Goal: Transaction & Acquisition: Download file/media

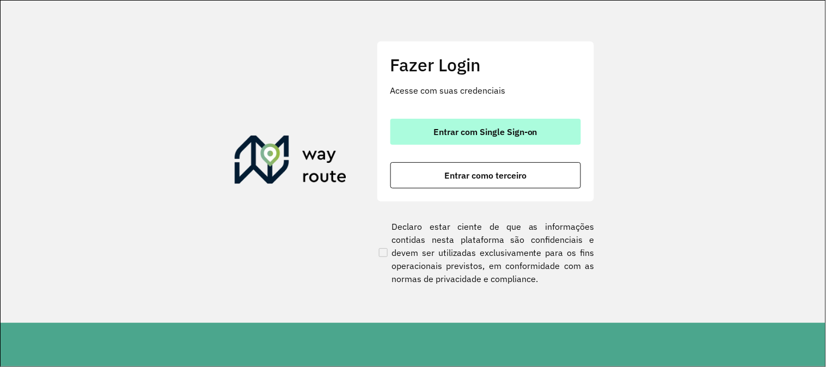
click at [516, 134] on span "Entrar com Single Sign-on" at bounding box center [486, 131] width 104 height 9
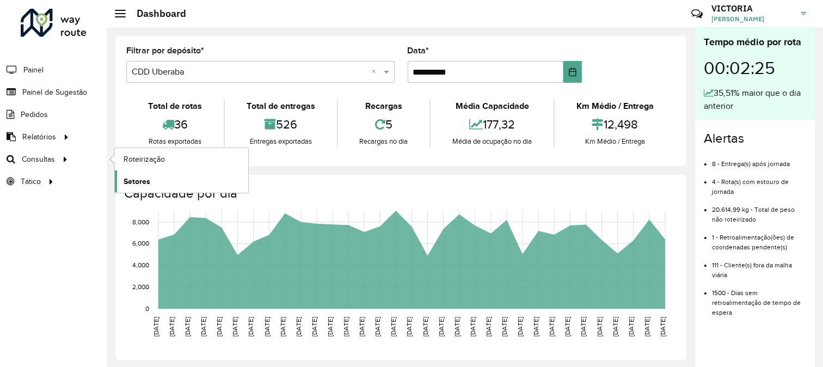
click at [138, 186] on span "Setores" at bounding box center [137, 181] width 27 height 11
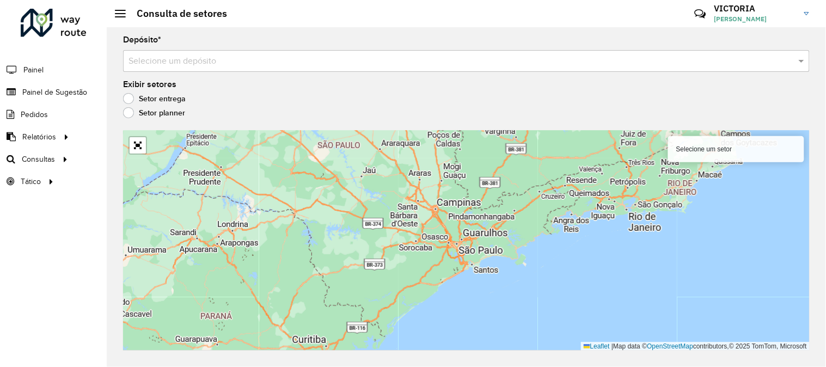
drag, startPoint x: 730, startPoint y: 95, endPoint x: 596, endPoint y: 154, distance: 145.6
click at [730, 95] on div "Setor entrega" at bounding box center [466, 101] width 687 height 13
click at [388, 58] on input "text" at bounding box center [456, 61] width 654 height 13
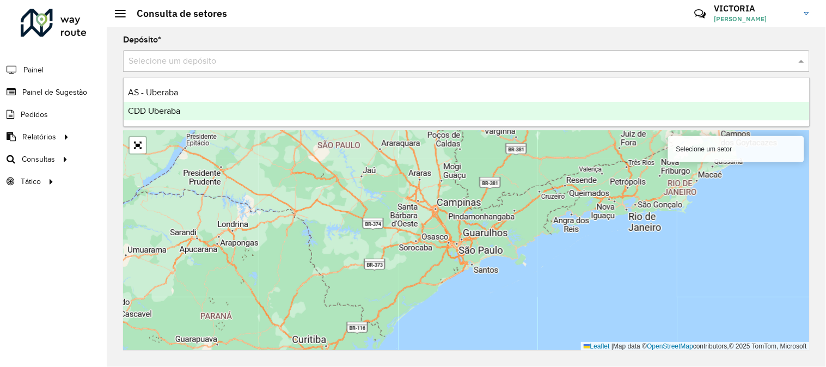
click at [390, 110] on div "CDD Uberaba" at bounding box center [467, 111] width 686 height 19
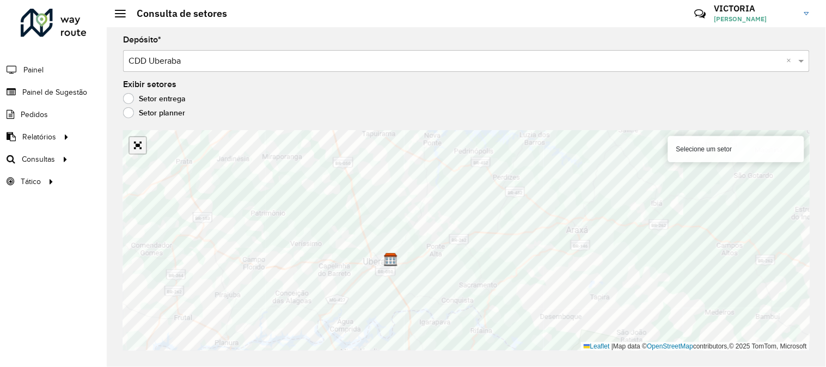
click at [138, 149] on link "Abrir mapa em tela cheia" at bounding box center [138, 145] width 16 height 16
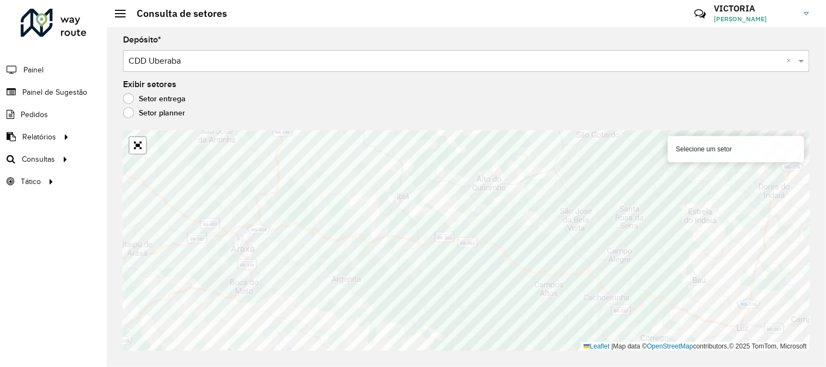
click at [823, 142] on div "Depósito * Selecione um depósito × CDD Uberaba × Exibir setores Setor entrega S…" at bounding box center [466, 197] width 719 height 340
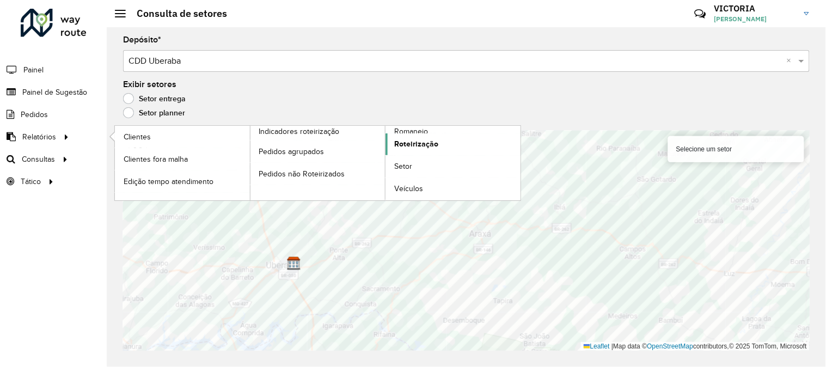
click at [433, 144] on span "Roteirização" at bounding box center [416, 143] width 44 height 11
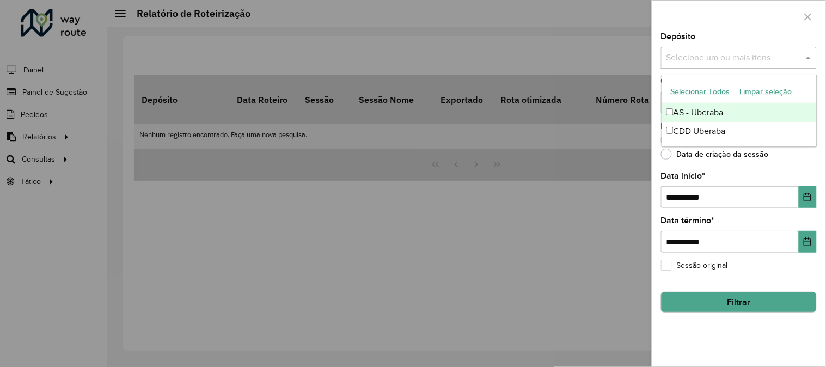
click at [717, 58] on input "text" at bounding box center [733, 58] width 139 height 13
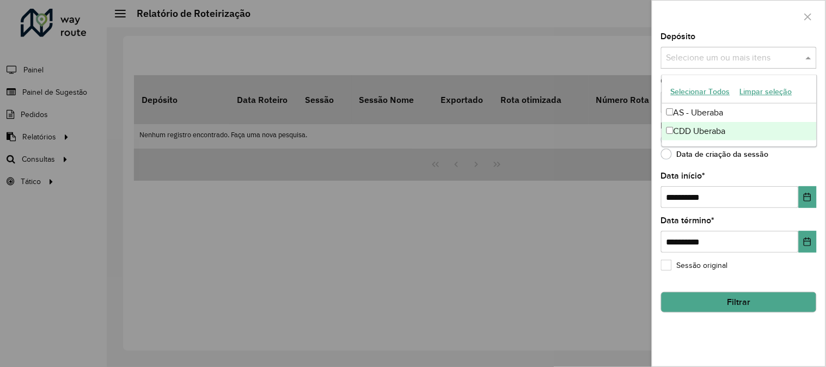
click at [713, 132] on div "CDD Uberaba" at bounding box center [739, 131] width 155 height 19
click at [801, 176] on div "**********" at bounding box center [739, 190] width 156 height 36
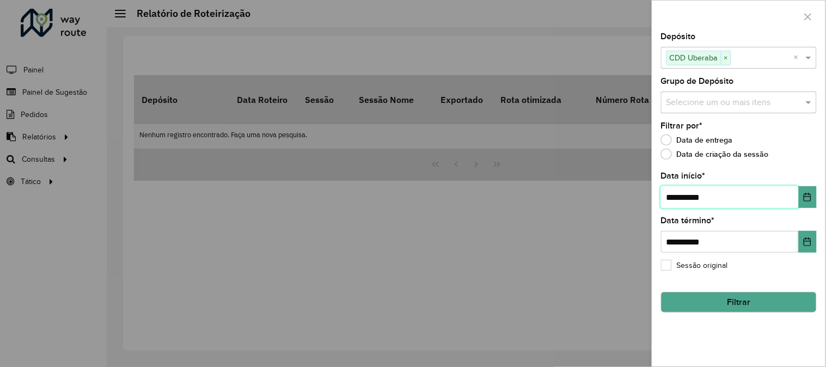
click at [674, 196] on input "**********" at bounding box center [730, 197] width 138 height 22
type input "**********"
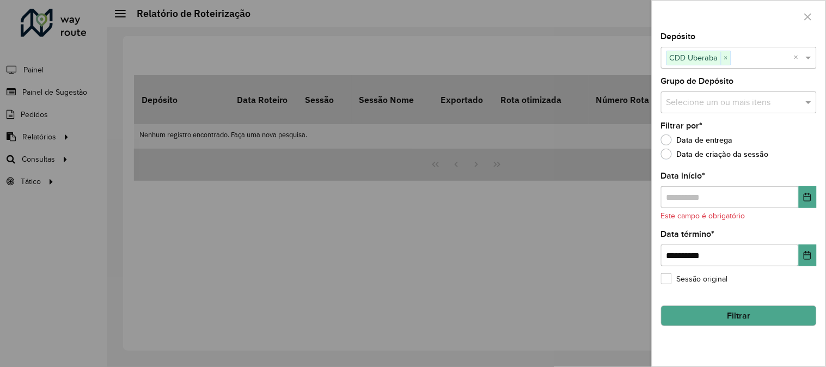
click at [722, 303] on hb-field-button "Filtrar" at bounding box center [739, 311] width 156 height 29
click at [672, 194] on input "text" at bounding box center [730, 197] width 138 height 22
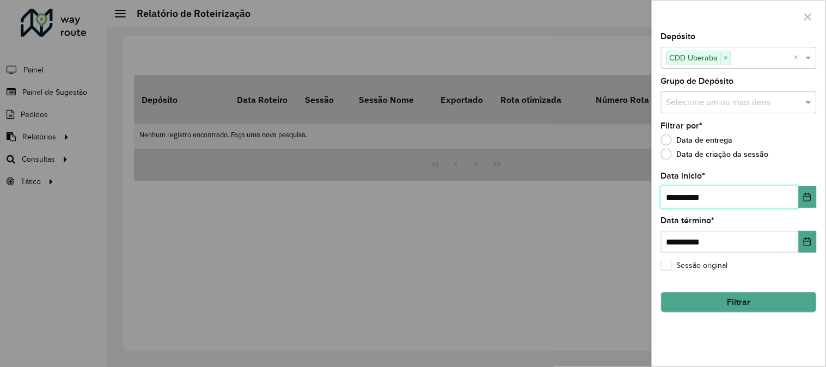
type input "**********"
click at [736, 290] on hb-field-button "Filtrar" at bounding box center [739, 297] width 156 height 29
click at [733, 304] on button "Filtrar" at bounding box center [739, 302] width 156 height 21
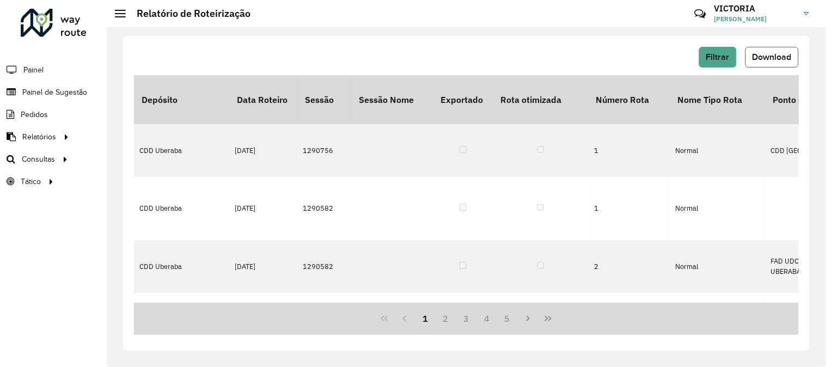
click at [785, 61] on span "Download" at bounding box center [772, 56] width 39 height 9
click at [211, 175] on link "Setores" at bounding box center [181, 181] width 133 height 22
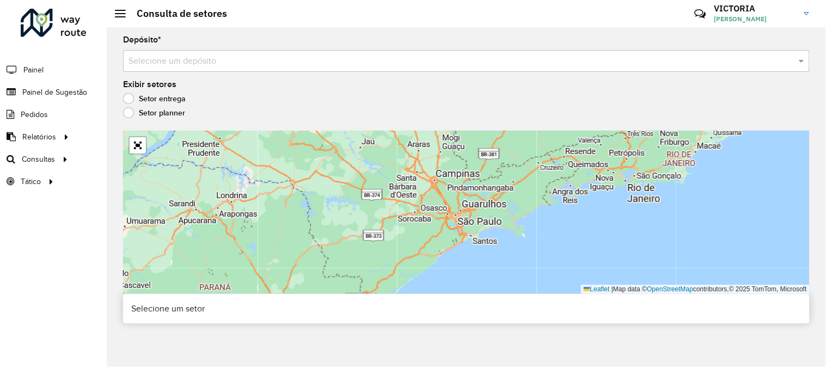
click at [258, 71] on div "Selecione um depósito" at bounding box center [466, 61] width 687 height 22
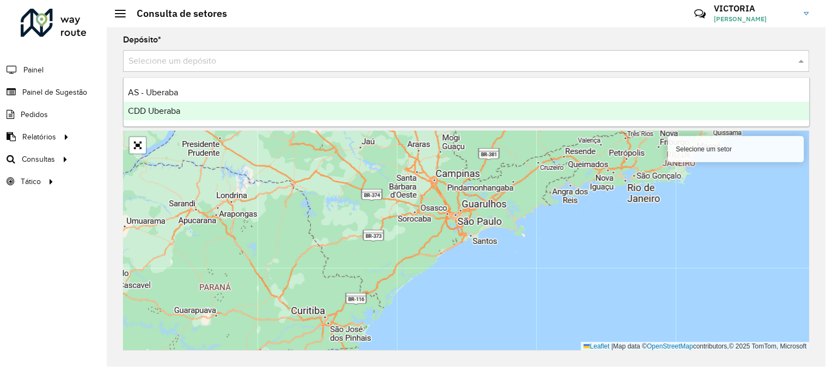
click at [257, 112] on div "CDD Uberaba" at bounding box center [467, 111] width 686 height 19
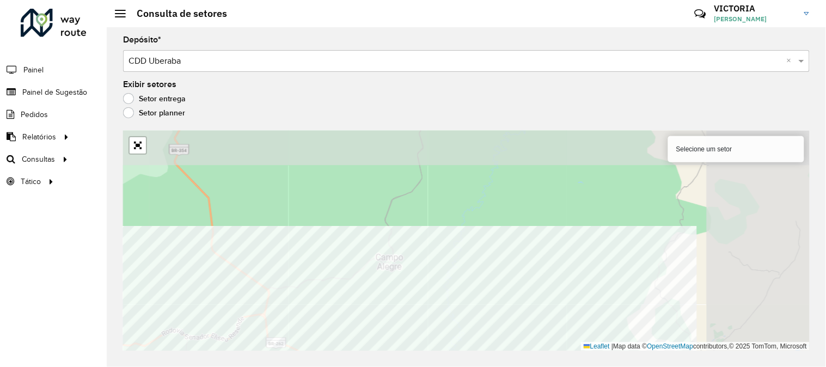
click at [614, 367] on html "Aguarde... Pop-up bloqueado! Seu navegador bloqueou automáticamente a abertura …" at bounding box center [413, 183] width 826 height 367
